Goal: Entertainment & Leisure: Consume media (video, audio)

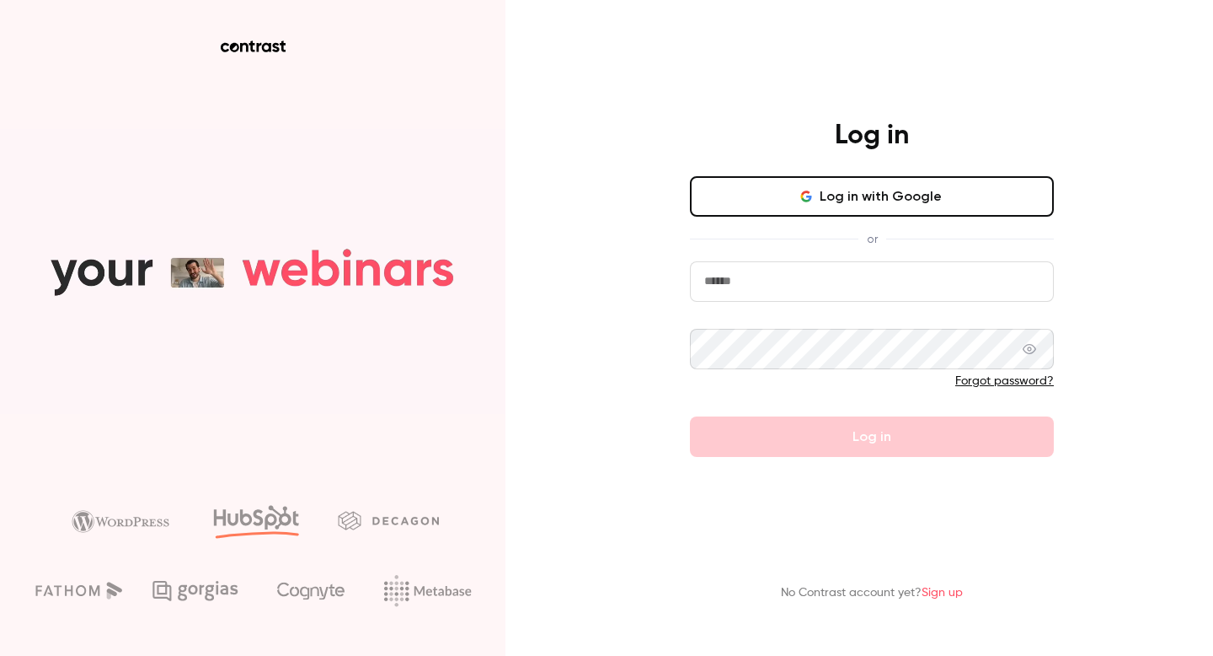
click at [850, 187] on button "Log in with Google" at bounding box center [872, 196] width 364 height 40
click at [857, 183] on button "Log in with Google" at bounding box center [872, 196] width 364 height 40
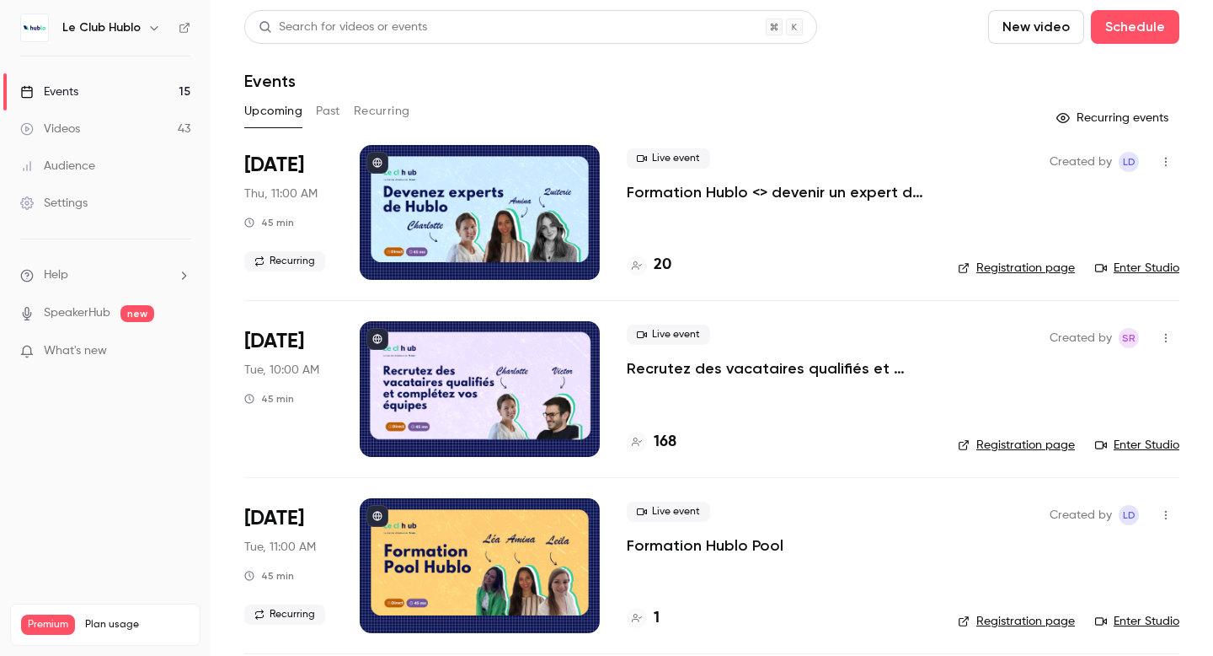
click at [498, 206] on div at bounding box center [480, 212] width 240 height 135
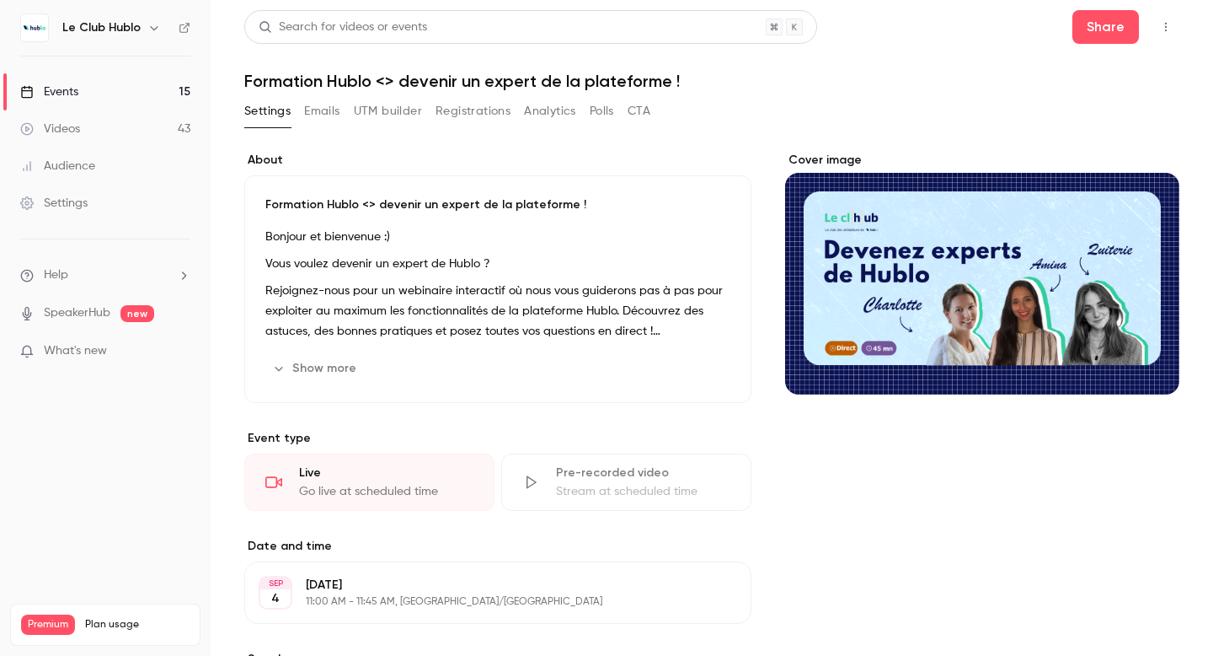
click at [101, 132] on link "Videos 43" at bounding box center [105, 128] width 211 height 37
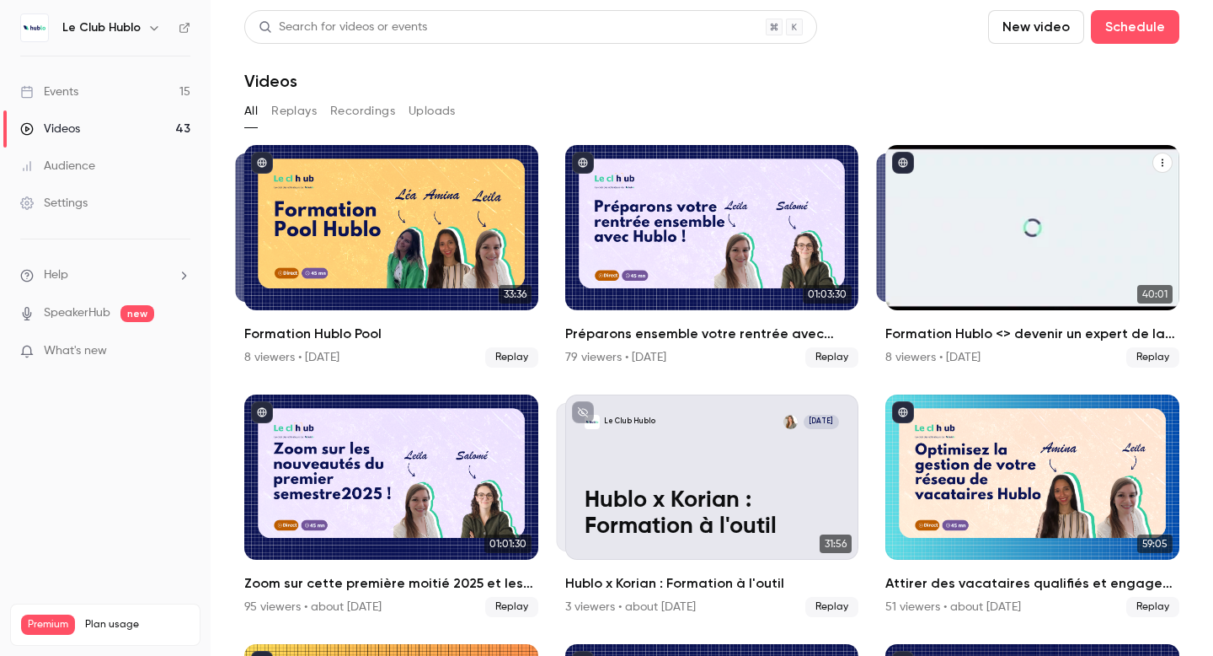
click at [1007, 215] on div "Formation Hublo <> devenir un expert de la plateforme !" at bounding box center [1033, 227] width 294 height 165
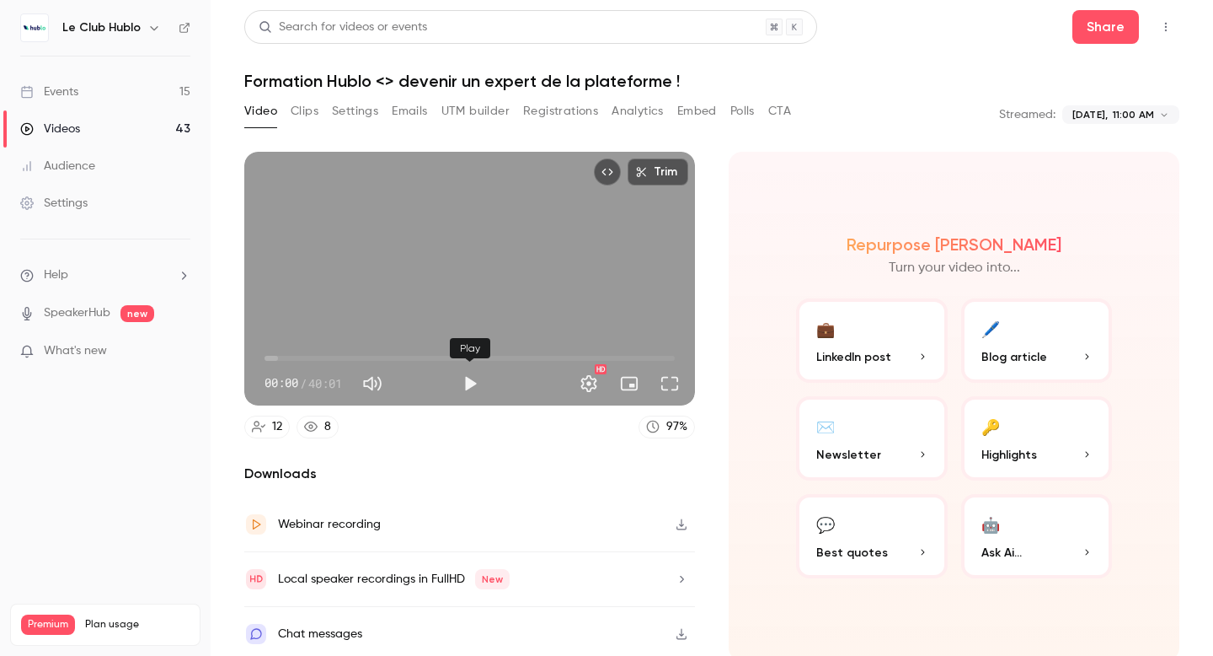
click at [462, 387] on button "Play" at bounding box center [470, 384] width 34 height 34
click at [671, 386] on button "Full screen" at bounding box center [670, 384] width 34 height 34
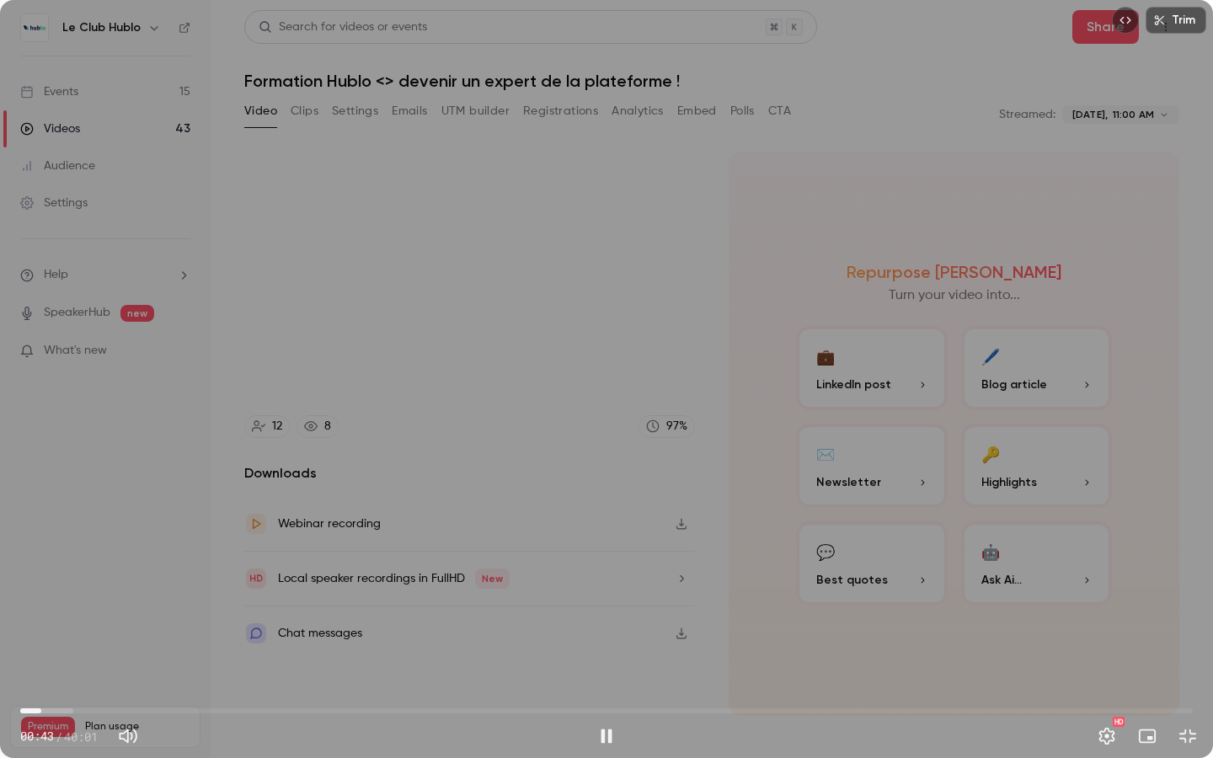
click at [41, 655] on span "00:43" at bounding box center [606, 711] width 1173 height 27
click at [59, 655] on span "00:44" at bounding box center [606, 711] width 1173 height 27
click at [68, 655] on span "01:20" at bounding box center [606, 711] width 1173 height 27
click at [73, 655] on span "01:48" at bounding box center [73, 711] width 5 height 5
drag, startPoint x: 73, startPoint y: 711, endPoint x: 85, endPoint y: 711, distance: 11.8
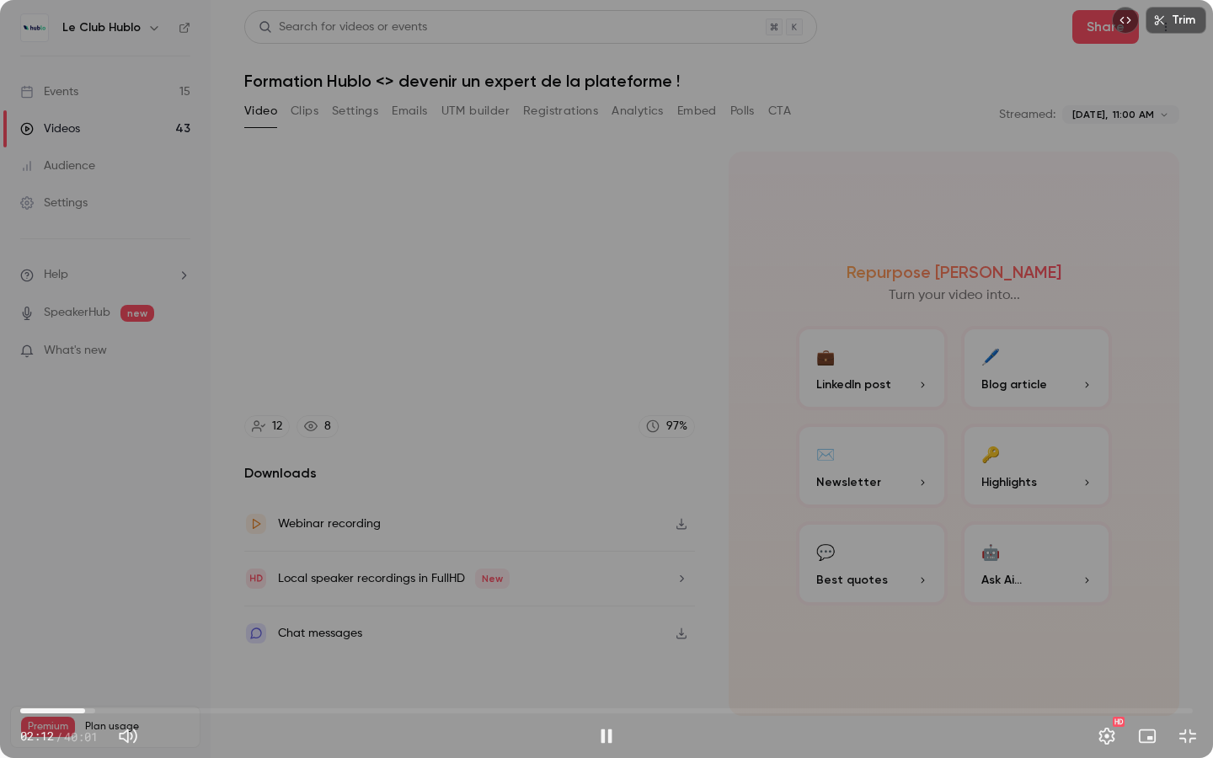
click at [85, 655] on span "02:12" at bounding box center [85, 711] width 5 height 5
click at [110, 655] on span "02:14" at bounding box center [606, 711] width 1173 height 27
click at [129, 655] on span "03:42" at bounding box center [606, 711] width 1173 height 27
click at [143, 655] on span "04:11" at bounding box center [606, 711] width 1173 height 27
click at [158, 655] on span "04:42" at bounding box center [606, 711] width 1173 height 27
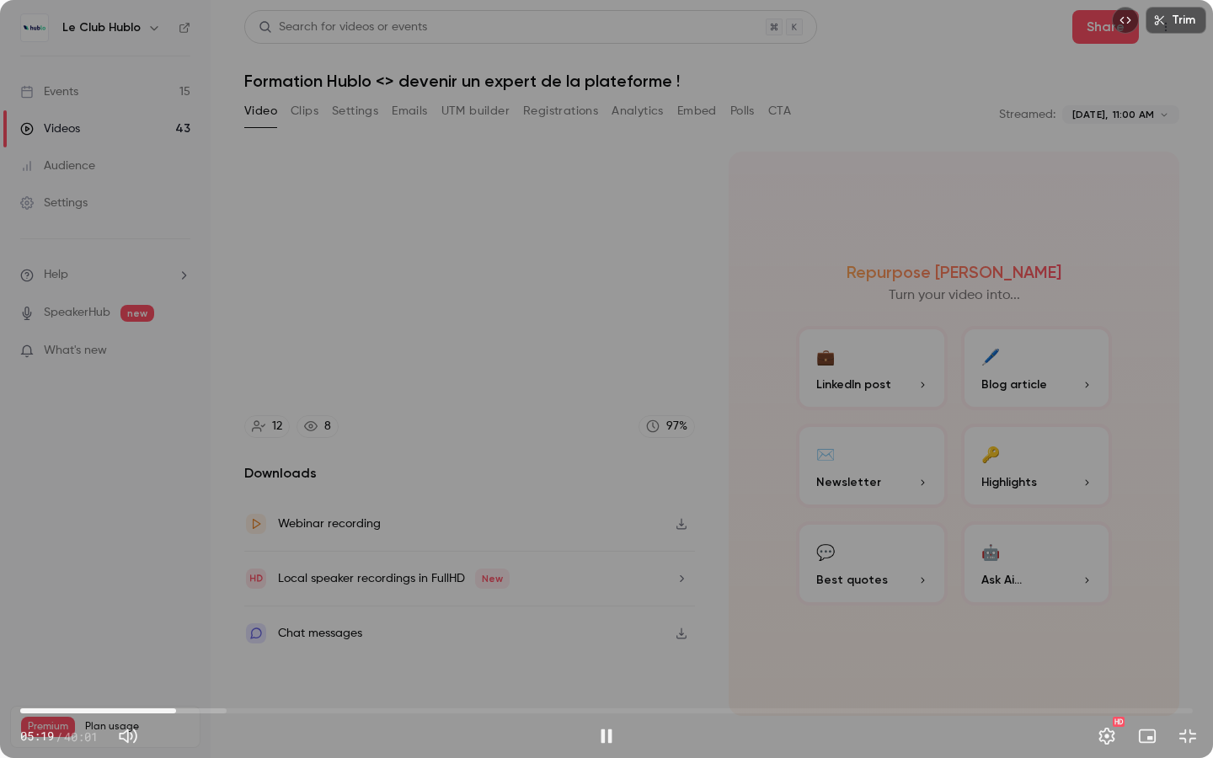
click at [1106, 655] on button "Settings" at bounding box center [1107, 737] width 34 height 34
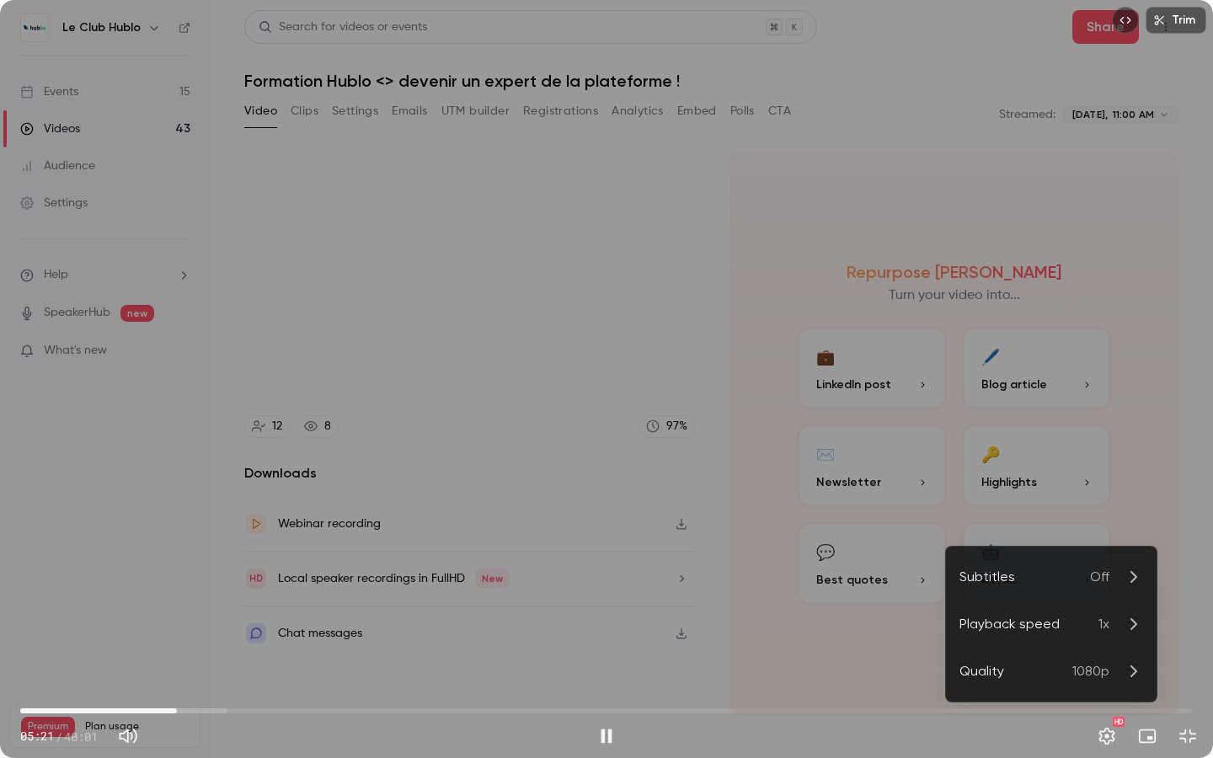
click at [1047, 634] on div "Playback speed" at bounding box center [1029, 624] width 139 height 20
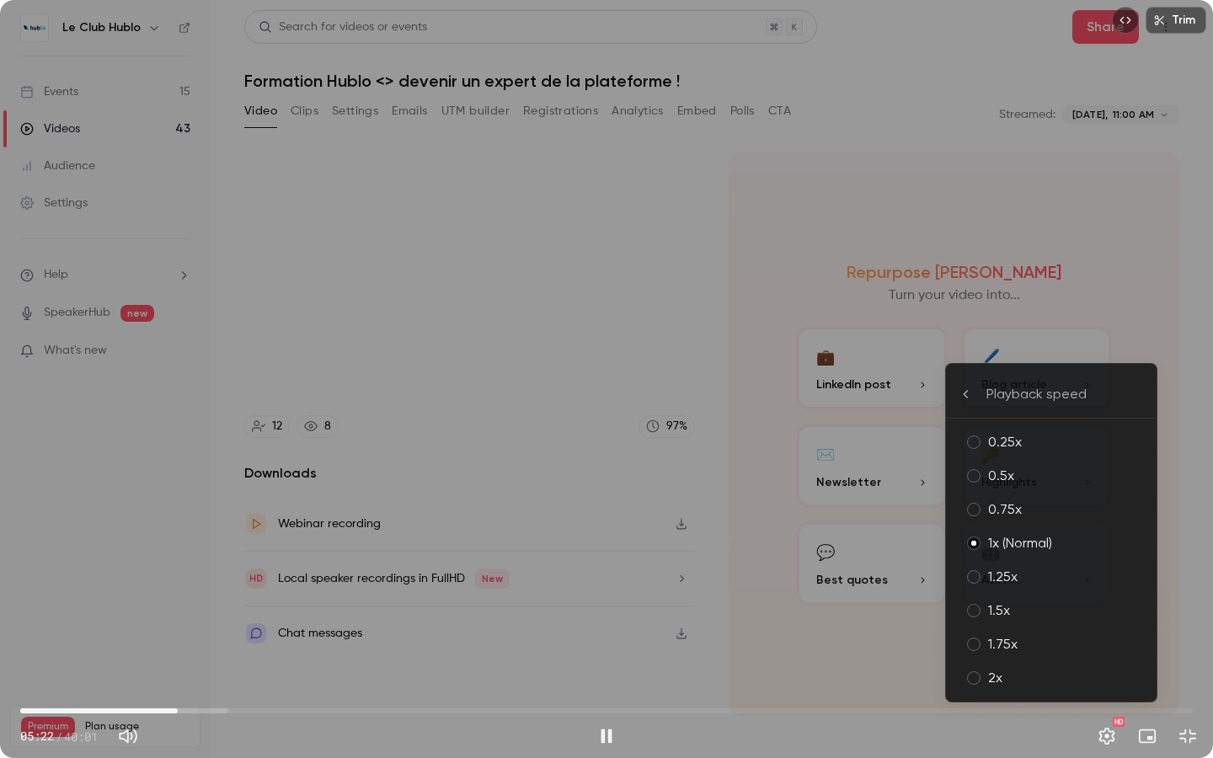
click at [1031, 655] on li "2x" at bounding box center [1051, 678] width 211 height 34
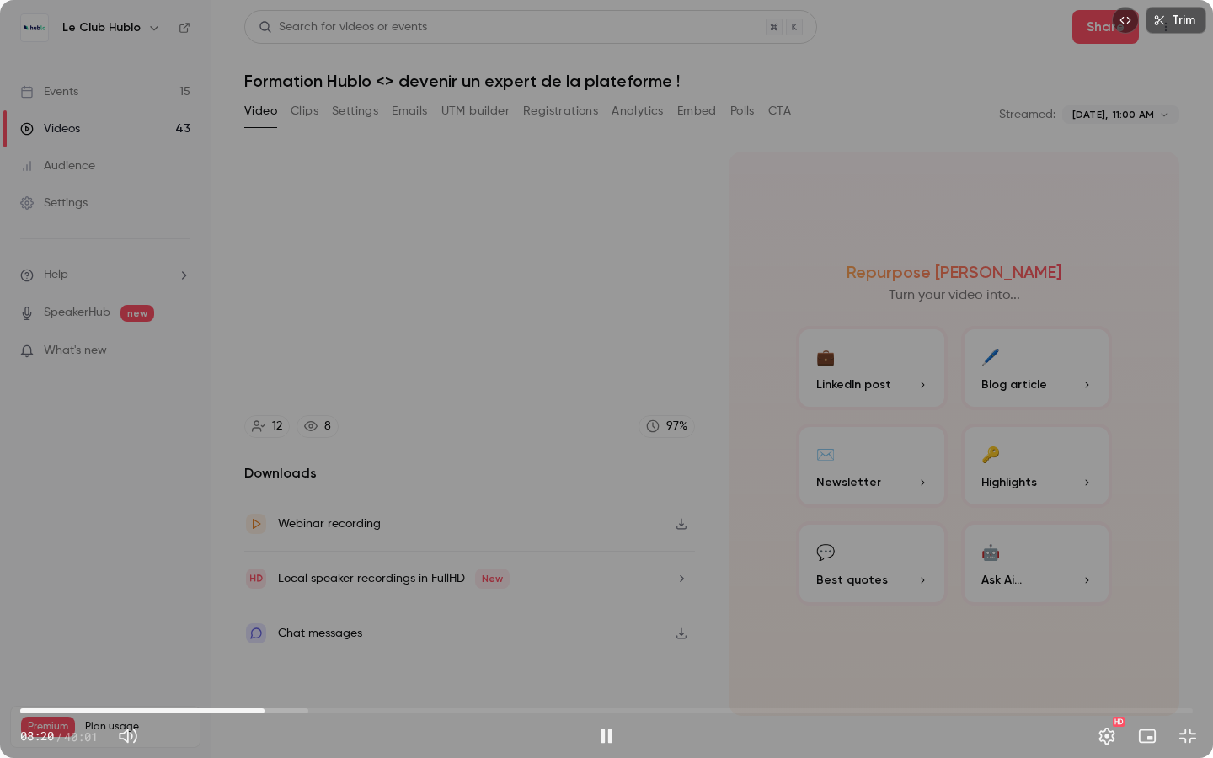
click at [265, 655] on span "08:20" at bounding box center [264, 711] width 5 height 5
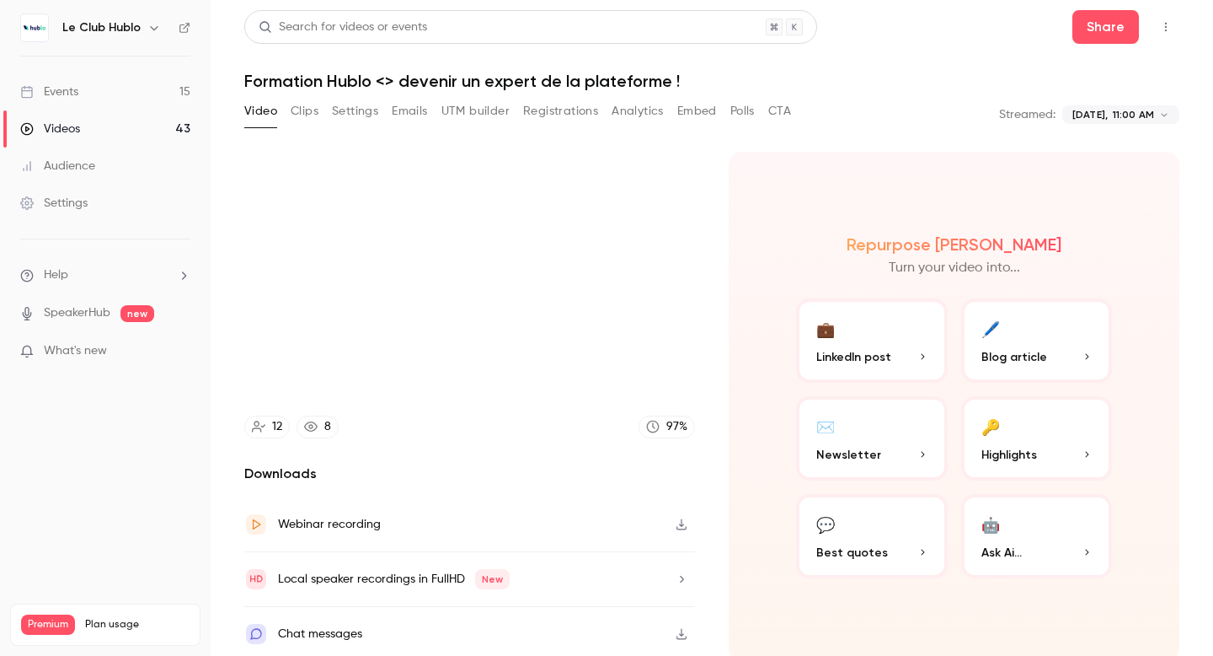
scroll to position [5, 0]
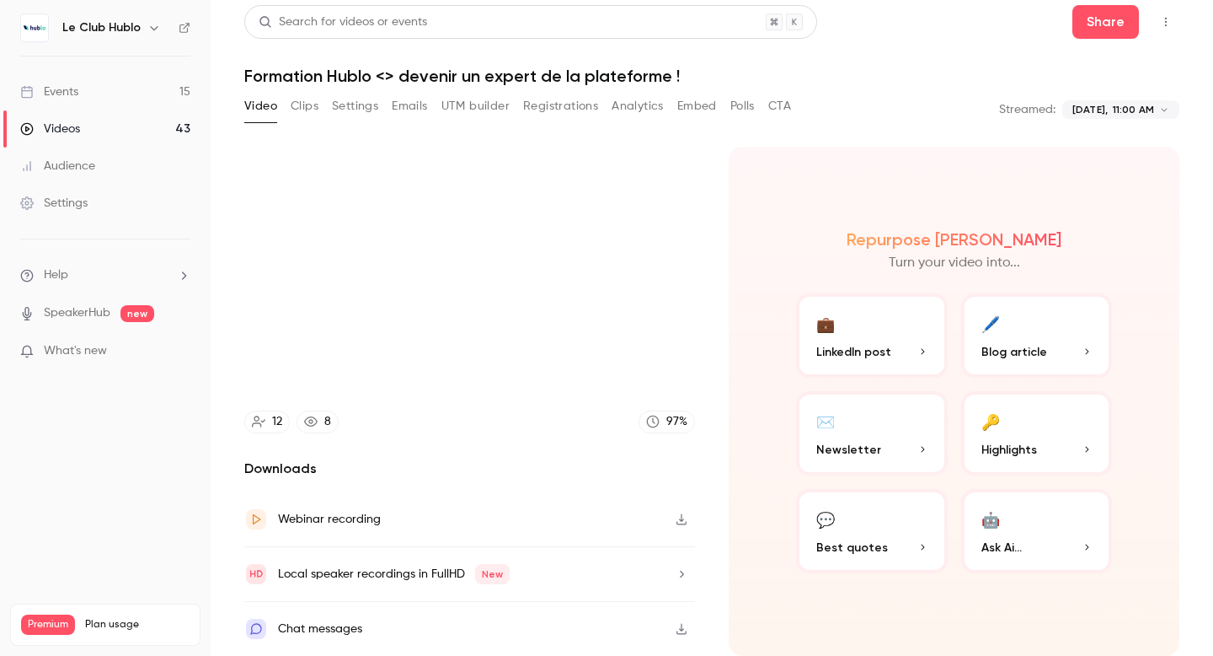
type input "*****"
click at [137, 130] on link "Videos 43" at bounding box center [105, 128] width 211 height 37
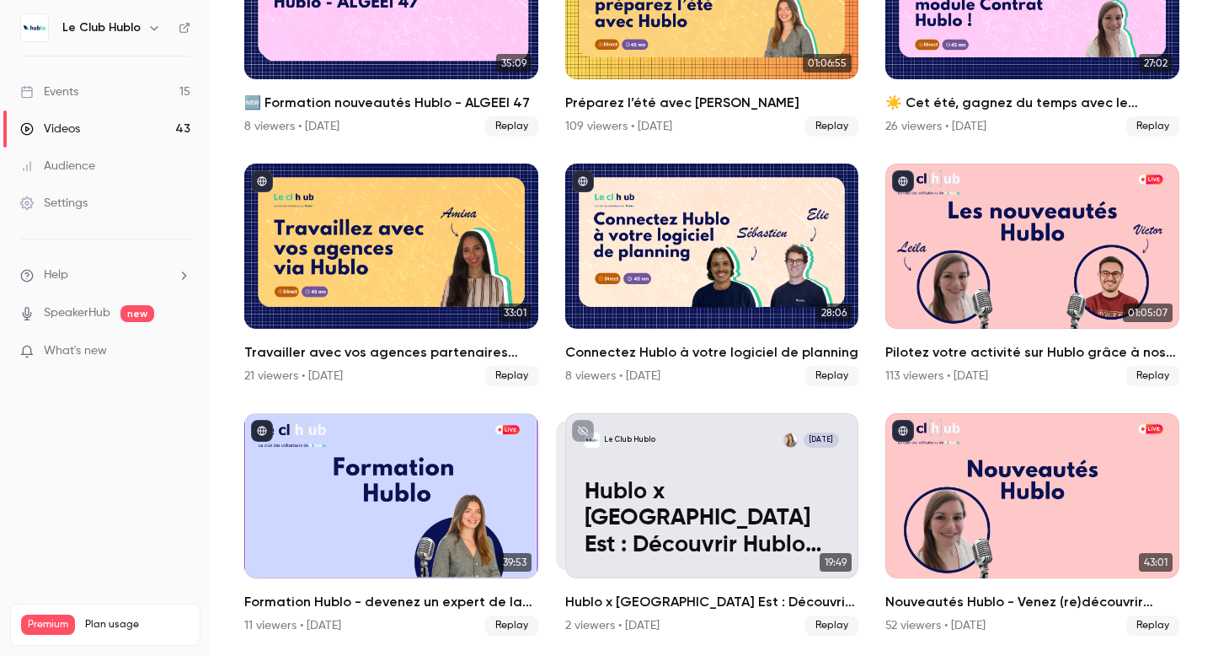
scroll to position [1229, 0]
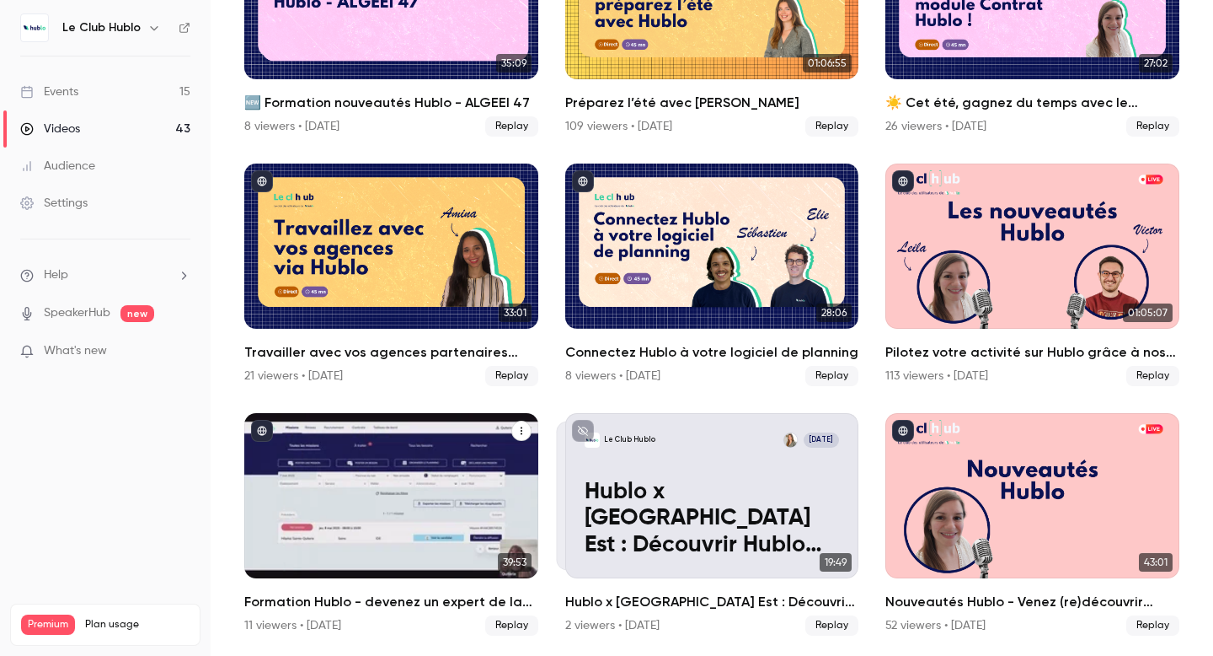
click at [415, 520] on div "Formation Hublo - devenez un expert de la plateforme !" at bounding box center [391, 495] width 294 height 165
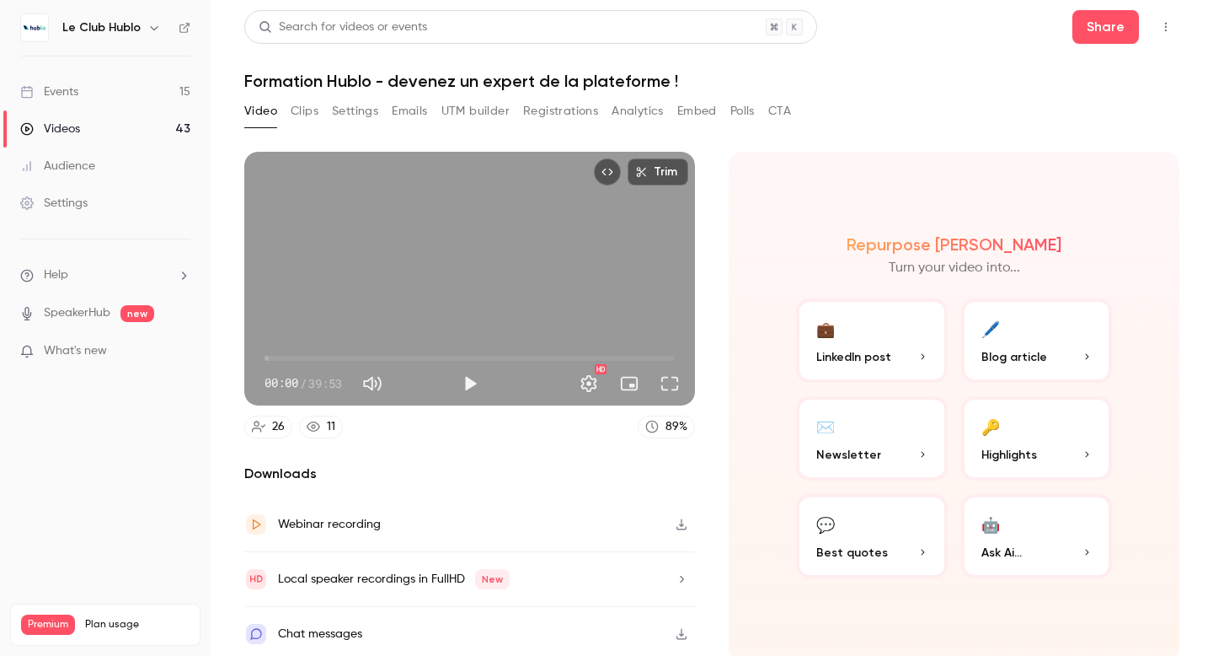
click at [385, 73] on h1 "Formation Hublo - devenez un expert de la plateforme !" at bounding box center [711, 81] width 935 height 20
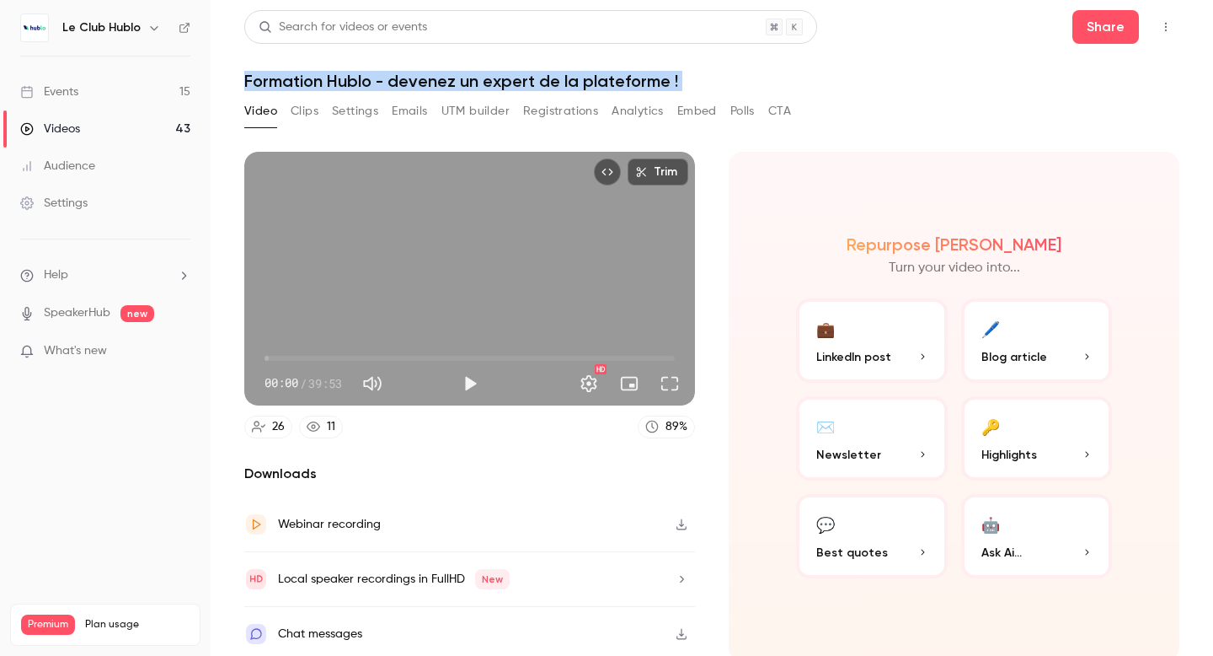
click at [385, 73] on h1 "Formation Hublo - devenez un expert de la plateforme !" at bounding box center [711, 81] width 935 height 20
copy div "Formation Hublo - devenez un expert de la plateforme ! Video Clips Settings Ema…"
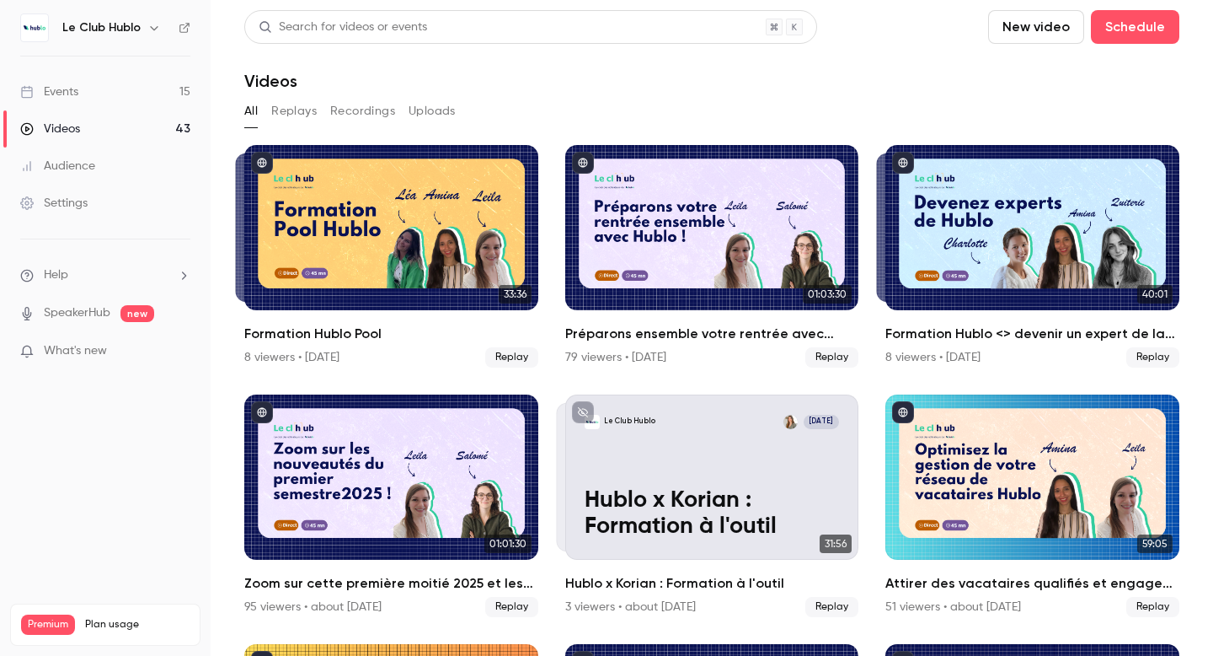
click at [378, 40] on div "Search for videos or events" at bounding box center [530, 27] width 573 height 34
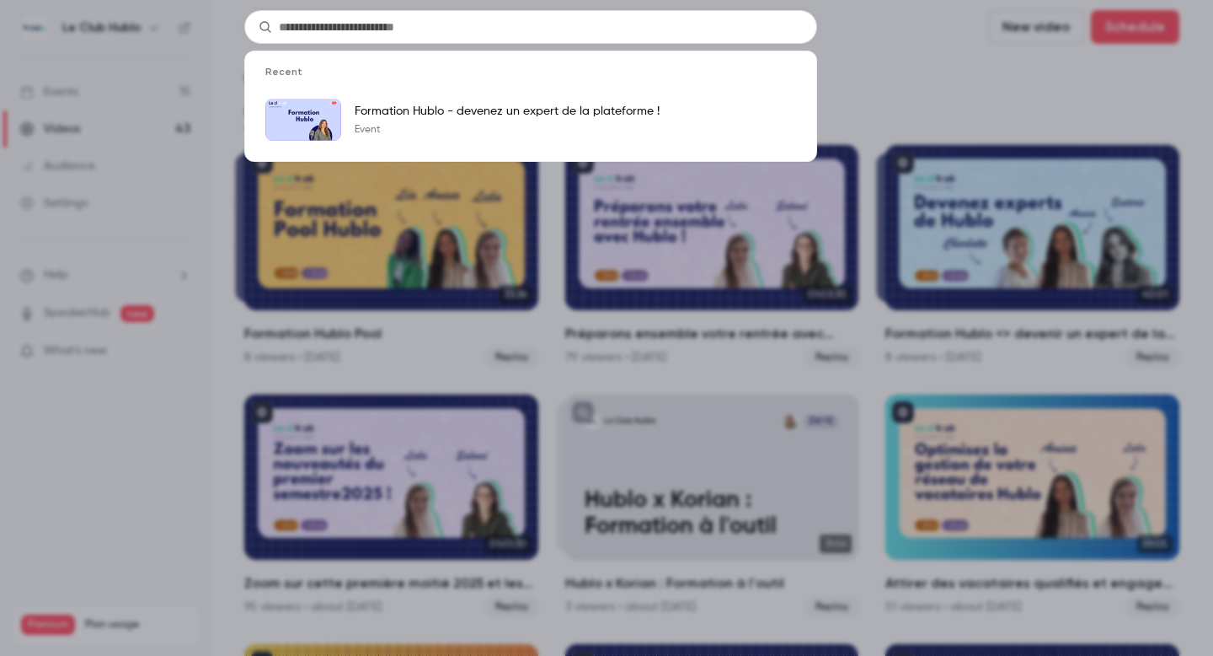
click at [366, 33] on input "text" at bounding box center [530, 27] width 573 height 34
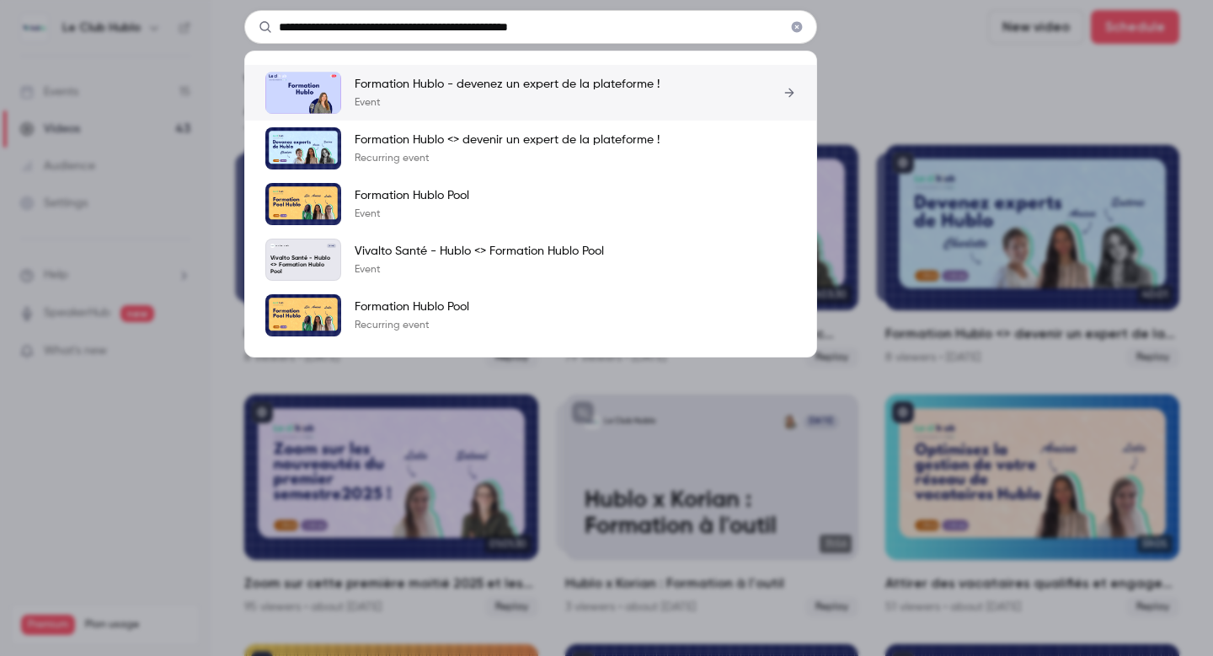
type input "**********"
click at [613, 110] on link "Formation Hublo - devenez un expert de la plateforme ! Event" at bounding box center [530, 93] width 531 height 42
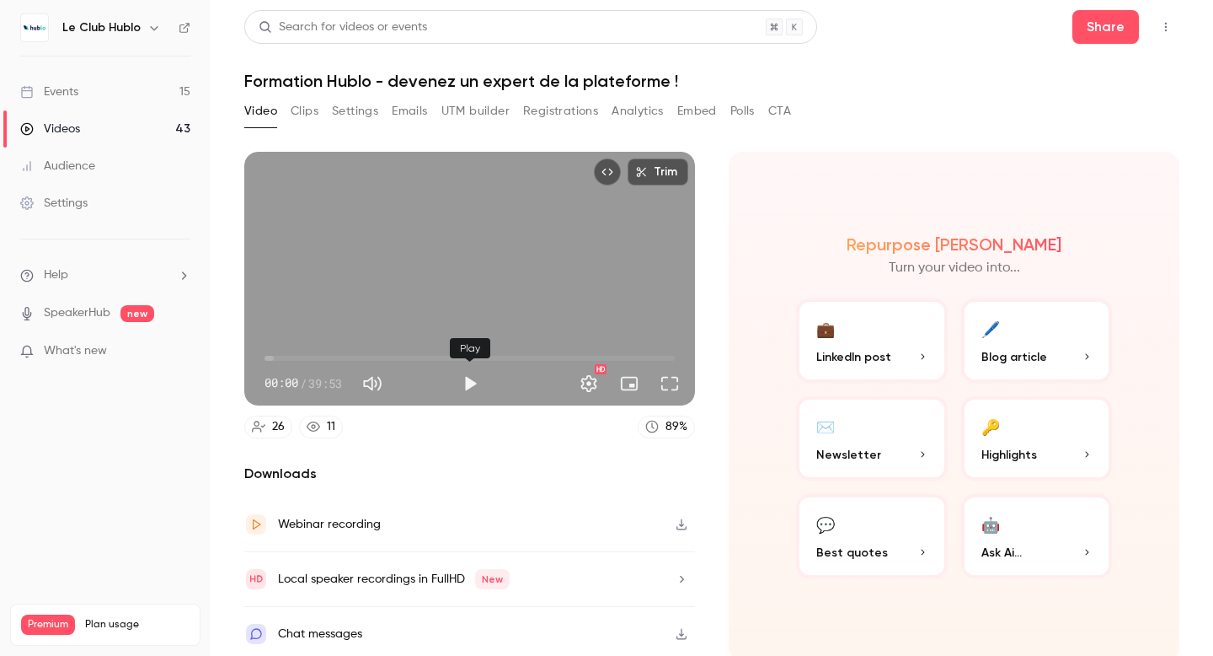
click at [467, 388] on button "Play" at bounding box center [470, 384] width 34 height 34
click at [427, 291] on div "Trim 00:02 00:02 / 39:53 HD" at bounding box center [469, 279] width 451 height 254
click at [427, 291] on div "Trim 00:03 00:03 / 39:53 HD" at bounding box center [469, 279] width 451 height 254
type input "***"
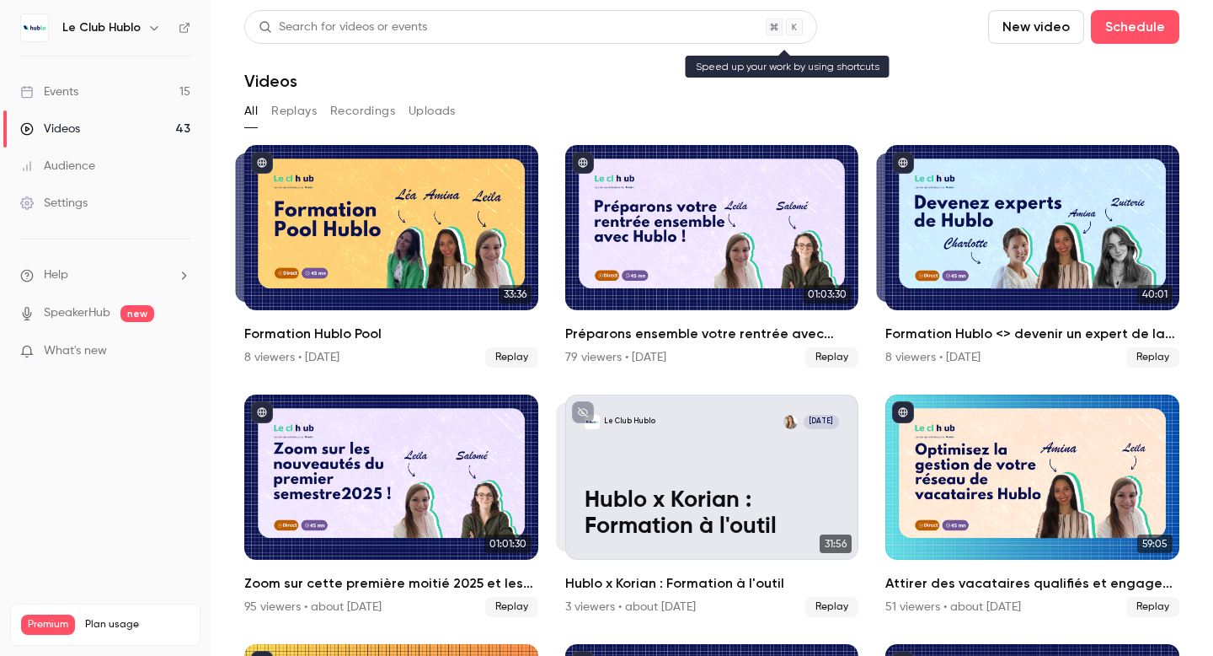
click at [408, 32] on div "Search for videos or events" at bounding box center [343, 28] width 169 height 18
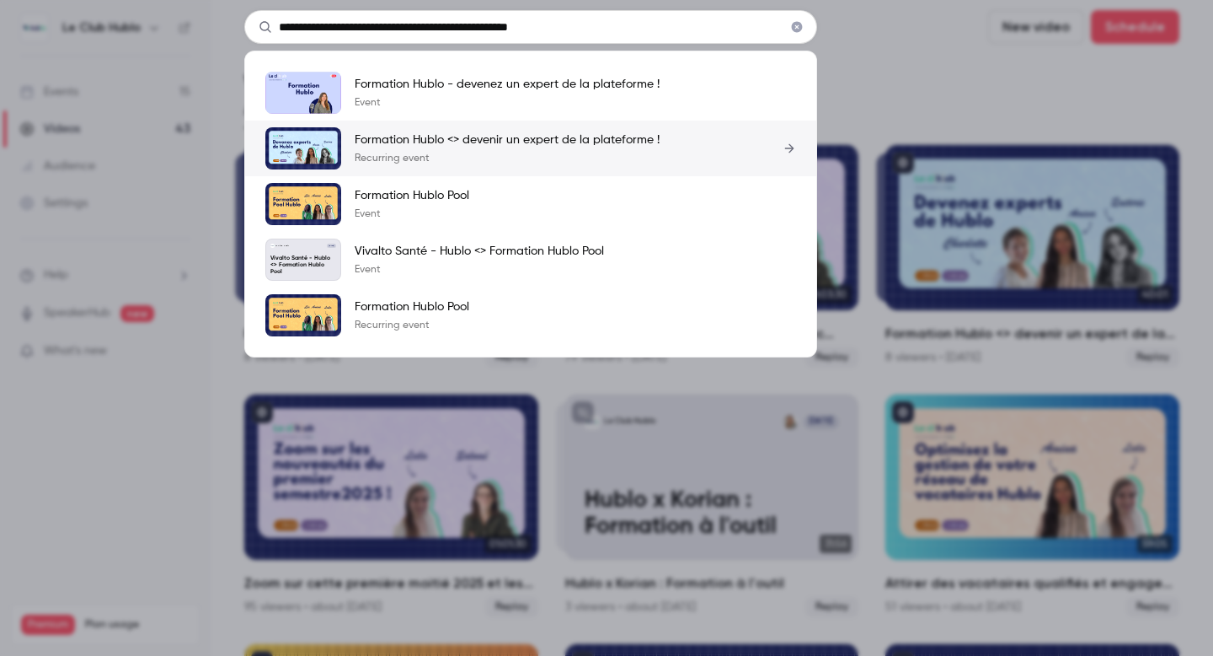
type input "**********"
click at [435, 149] on div "Formation Hublo <> devenir un expert de la plateforme ! Recurring event" at bounding box center [507, 148] width 305 height 34
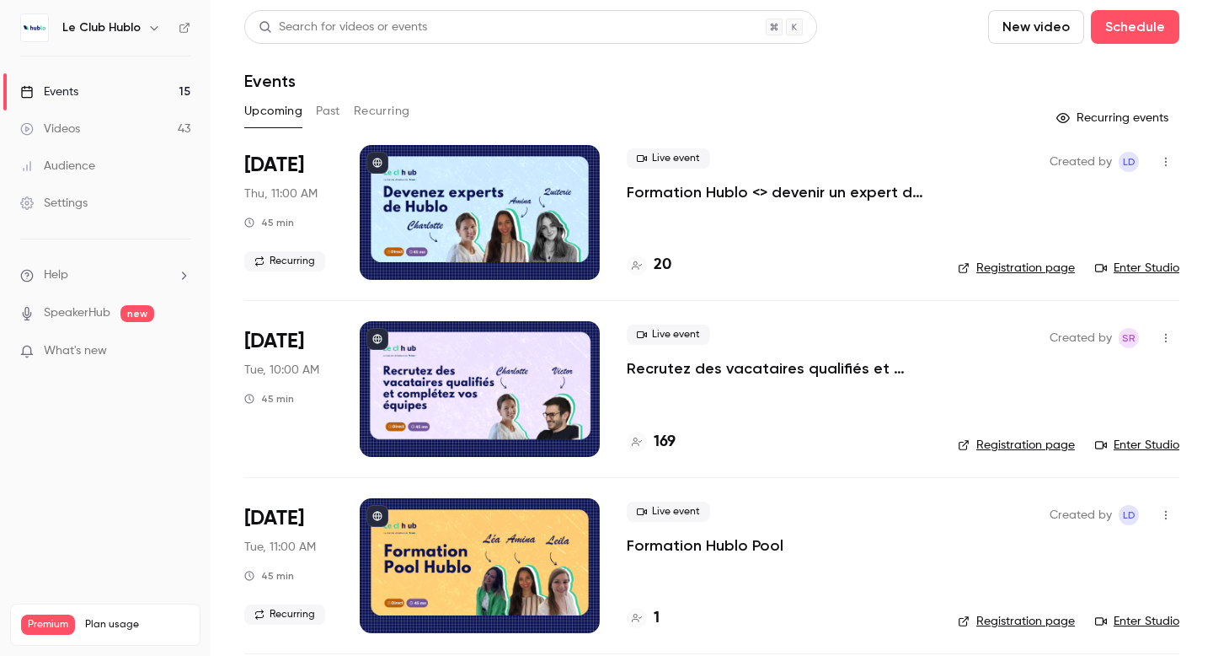
click at [60, 126] on div "Videos" at bounding box center [50, 129] width 60 height 17
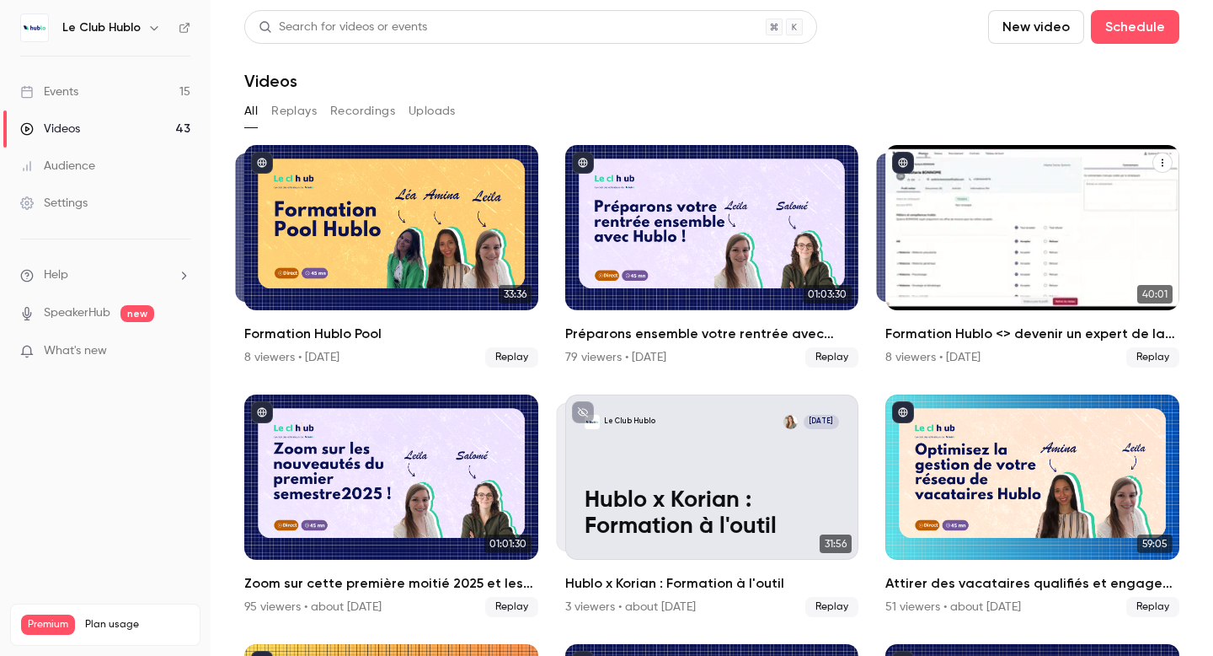
click at [1104, 228] on div "Formation Hublo <> devenir un expert de la plateforme !" at bounding box center [1033, 227] width 294 height 165
click at [1058, 243] on div "Formation Hublo <> devenir un expert de la plateforme !" at bounding box center [1033, 227] width 294 height 165
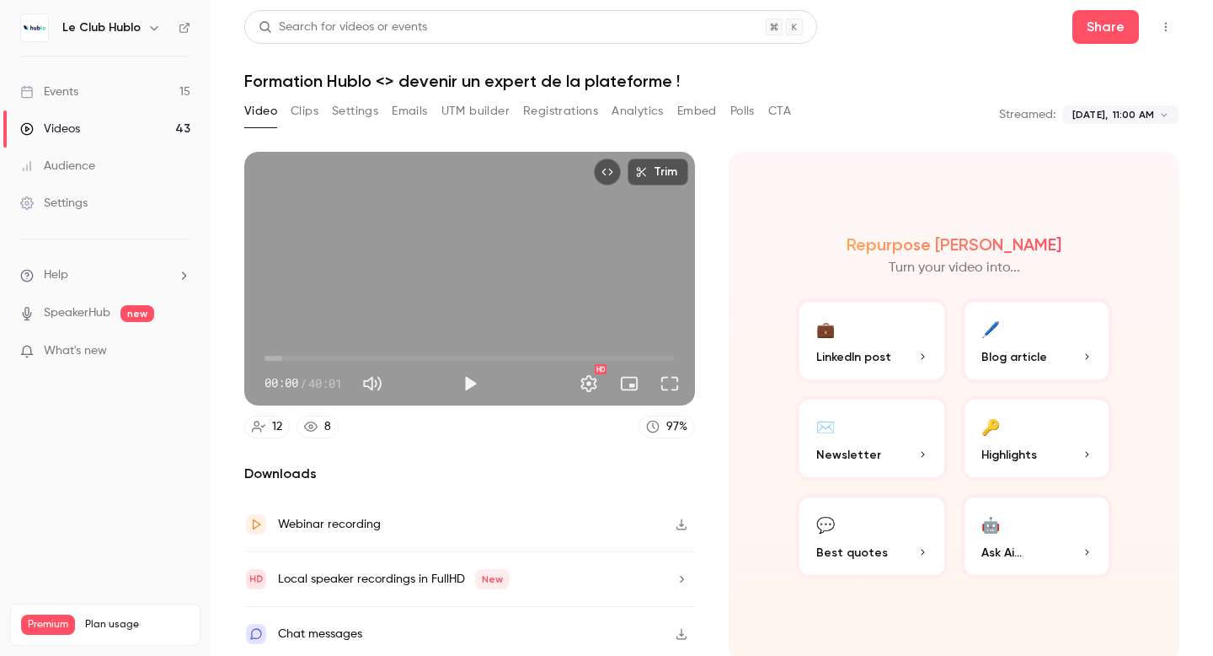
scroll to position [5, 0]
